Goal: Check status: Check status

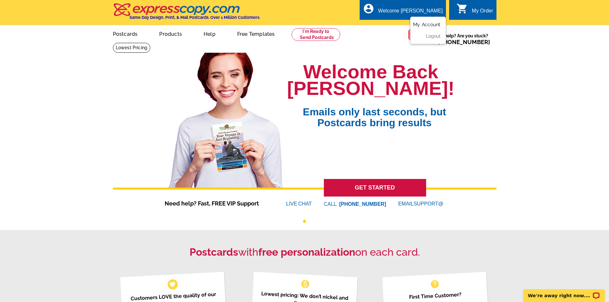
click at [434, 25] on link "My Account" at bounding box center [427, 25] width 28 height 6
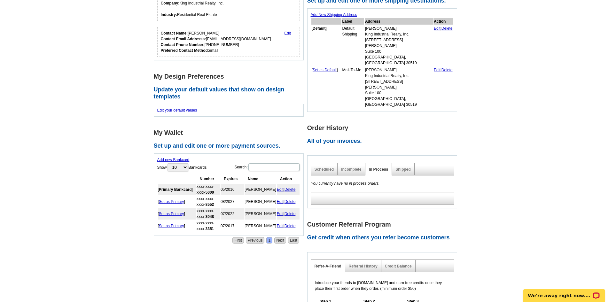
scroll to position [128, 0]
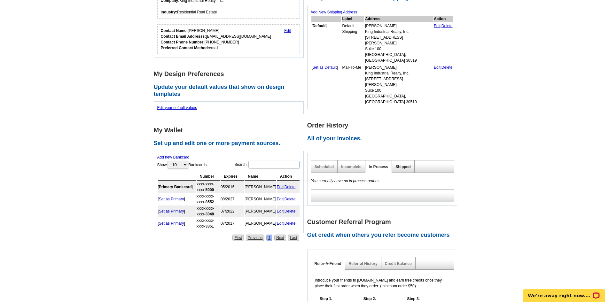
click at [398, 165] on link "Shipped" at bounding box center [403, 167] width 15 height 4
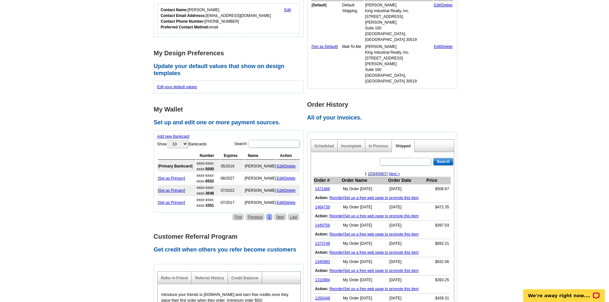
scroll to position [160, 0]
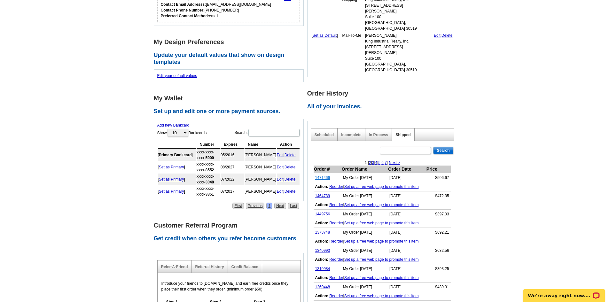
click at [321, 176] on link "1471466" at bounding box center [322, 178] width 15 height 4
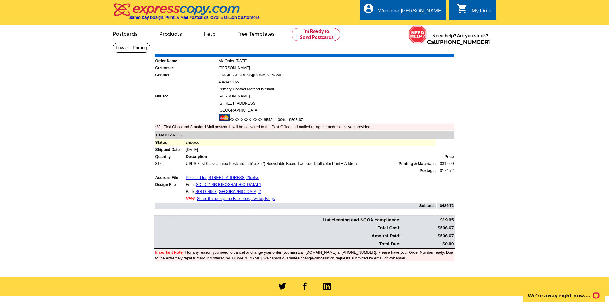
click at [394, 52] on link "Download Invoice" at bounding box center [397, 49] width 45 height 5
click at [578, 157] on main "Order Number: 1471466 Download Invoice | Print Invoice Order Name My Order [DAT…" at bounding box center [304, 160] width 609 height 234
